Goal: Task Accomplishment & Management: Manage account settings

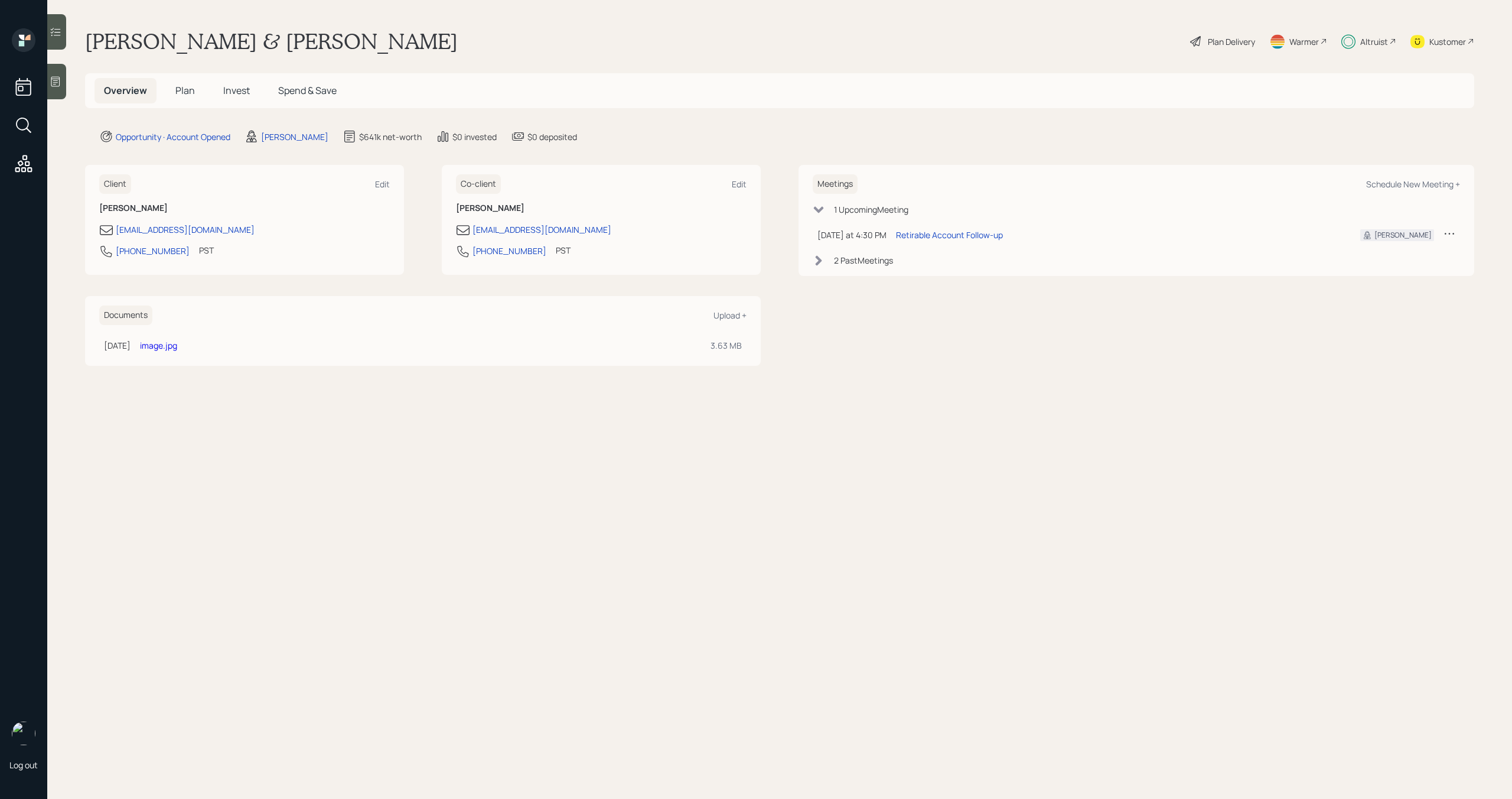
click at [240, 95] on span "Invest" at bounding box center [236, 91] width 26 height 13
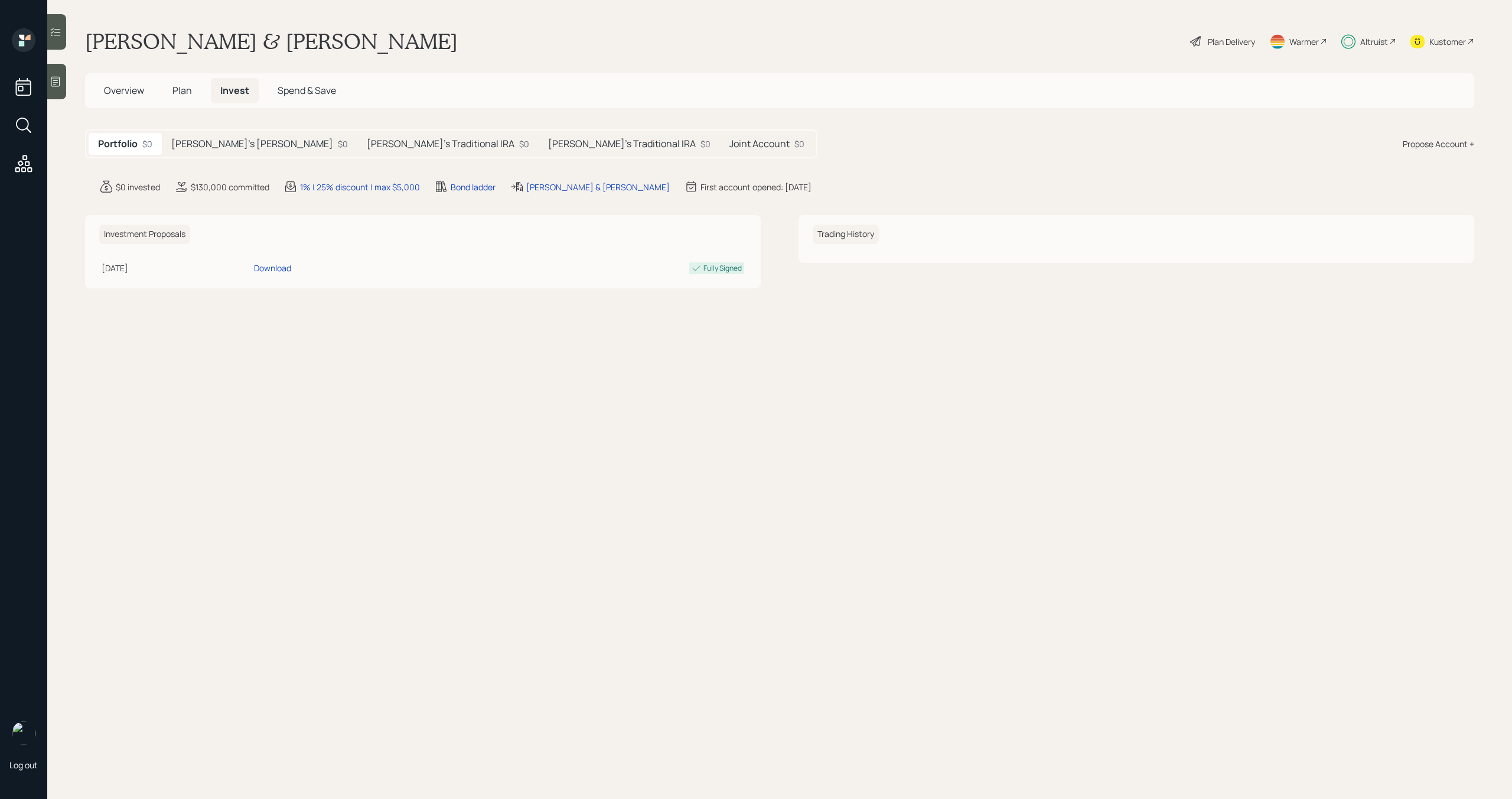
click at [228, 147] on h5 "Larry's Roth IRA" at bounding box center [252, 144] width 162 height 11
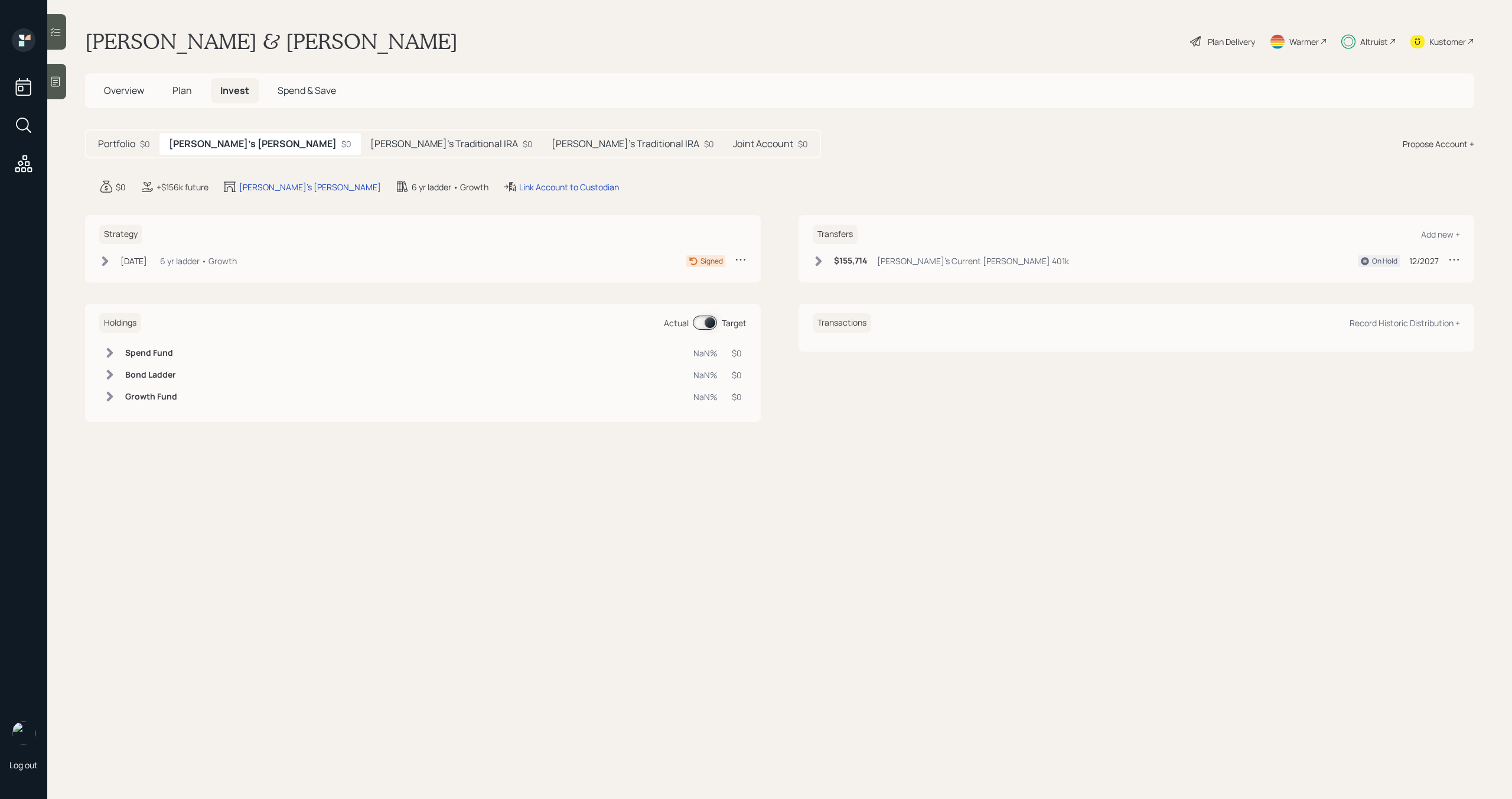
click at [371, 146] on h5 "Tina's Traditional IRA" at bounding box center [444, 144] width 148 height 11
click at [552, 147] on h5 "Larry's Traditional IRA" at bounding box center [626, 144] width 148 height 11
click at [734, 141] on h5 "Joint Account" at bounding box center [764, 144] width 61 height 11
click at [698, 143] on div "$0" at bounding box center [703, 143] width 10 height 12
click at [734, 143] on h5 "Joint Account" at bounding box center [764, 144] width 61 height 11
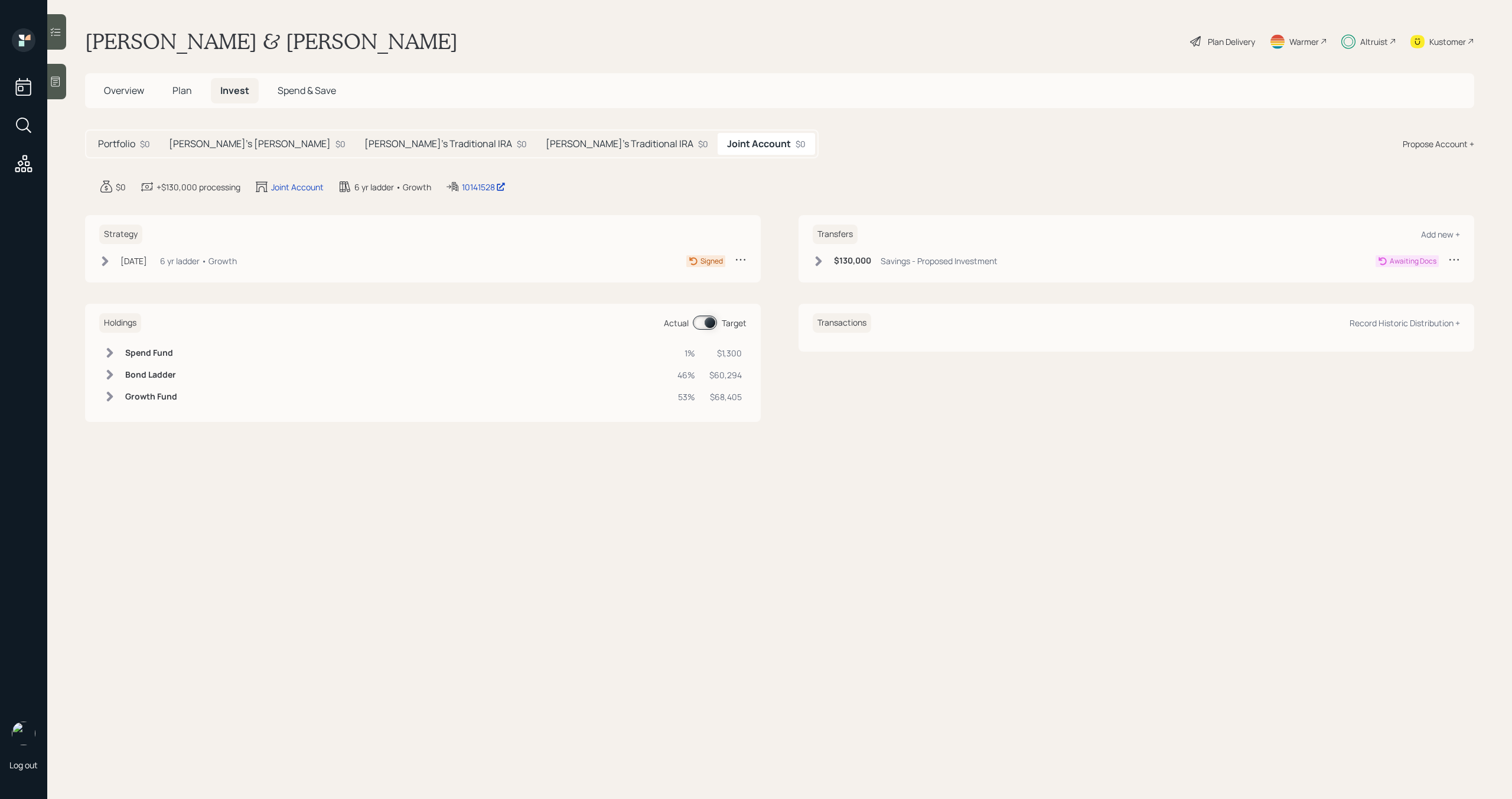
click at [546, 143] on h5 "Larry's Traditional IRA" at bounding box center [619, 144] width 148 height 11
click at [364, 142] on h5 "Tina's Traditional IRA" at bounding box center [438, 144] width 148 height 11
click at [235, 150] on h5 "Larry's Roth IRA" at bounding box center [250, 144] width 162 height 11
click at [143, 151] on div "Portfolio $0" at bounding box center [124, 143] width 71 height 22
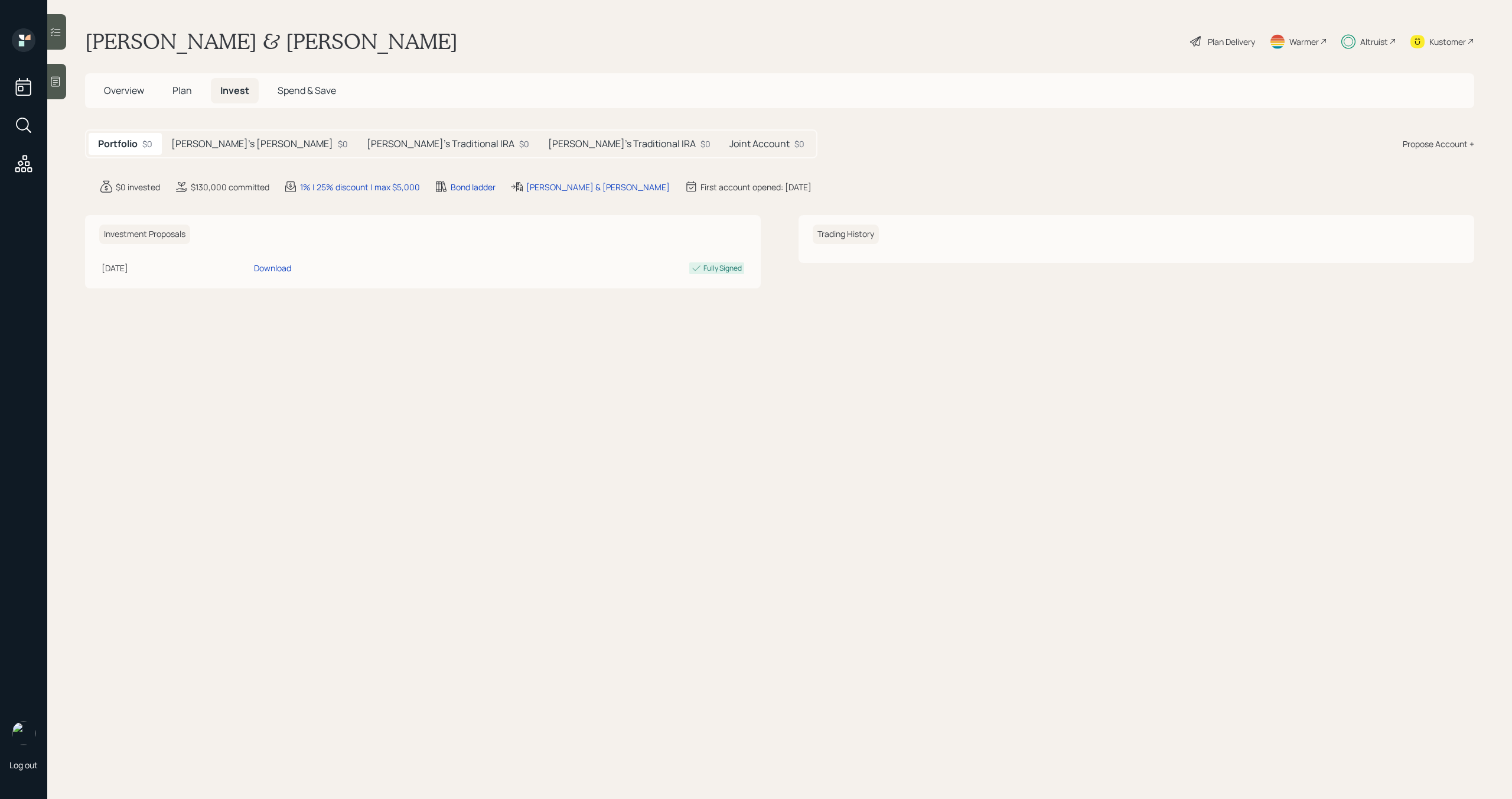
click at [1373, 43] on div "Altruist" at bounding box center [1375, 41] width 28 height 12
click at [226, 138] on h5 "Larry's Roth IRA" at bounding box center [252, 144] width 162 height 11
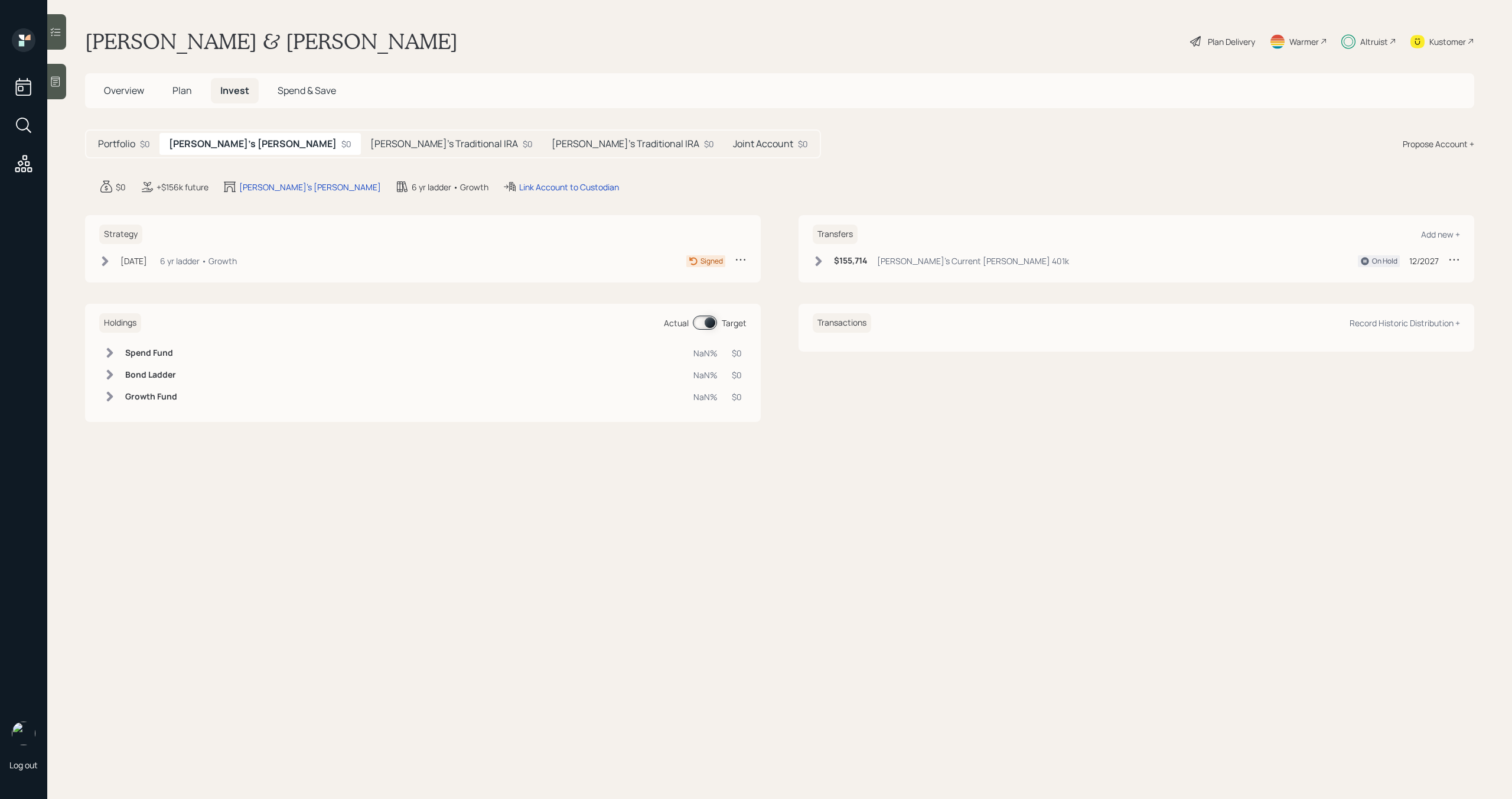
click at [178, 90] on span "Plan" at bounding box center [182, 91] width 20 height 13
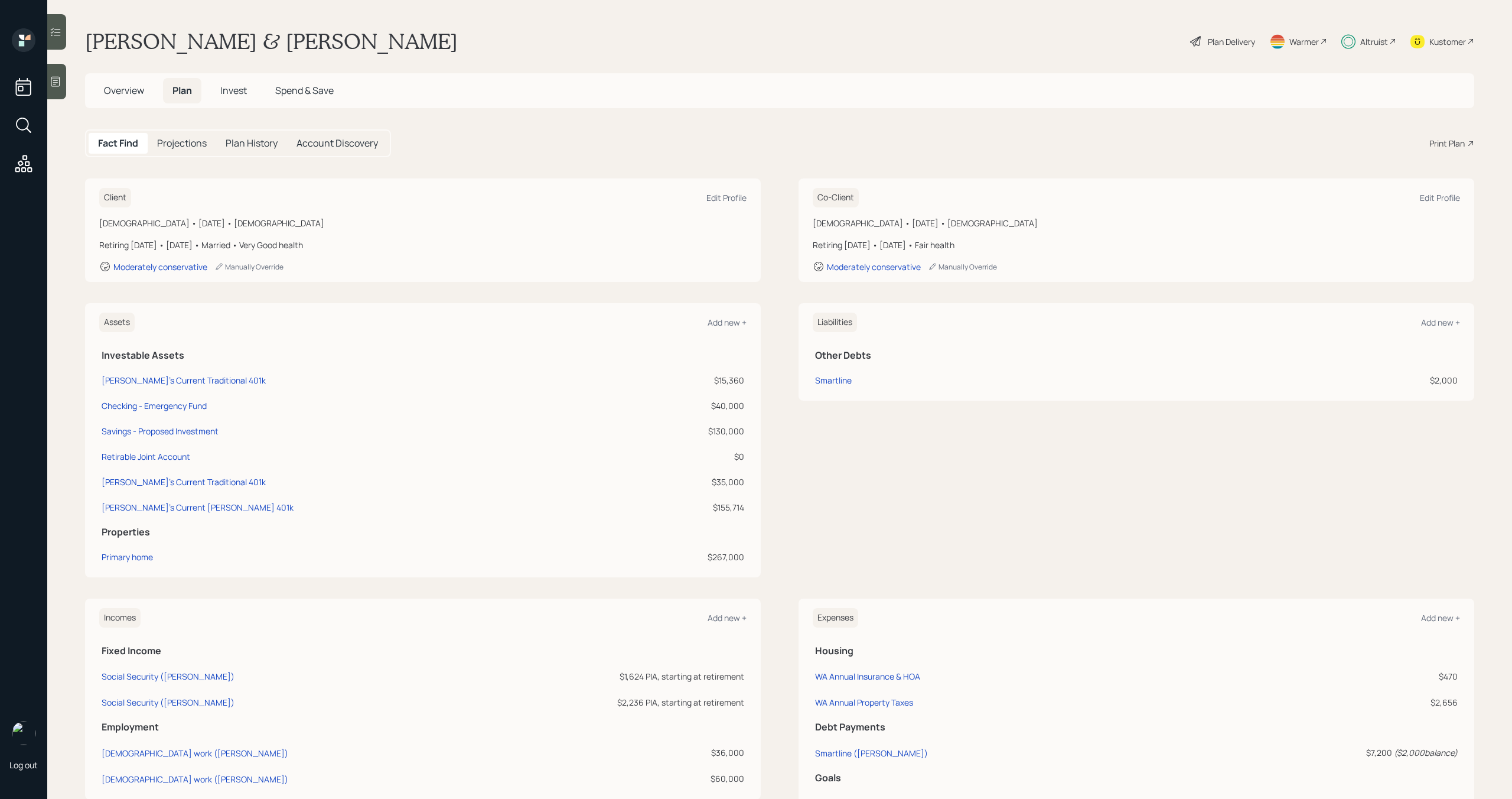
click at [128, 93] on span "Overview" at bounding box center [124, 91] width 40 height 13
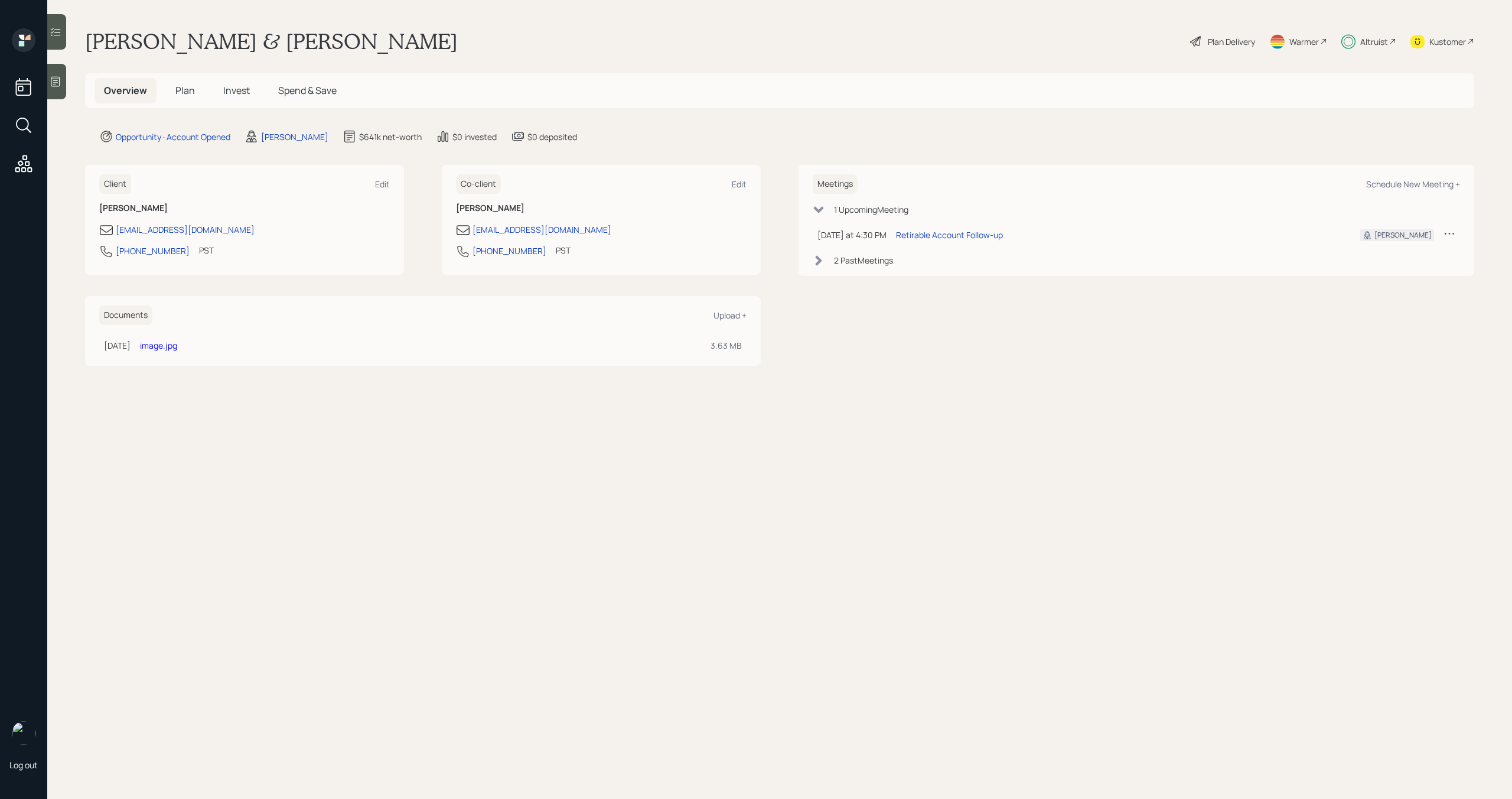
click at [245, 88] on span "Invest" at bounding box center [236, 91] width 26 height 13
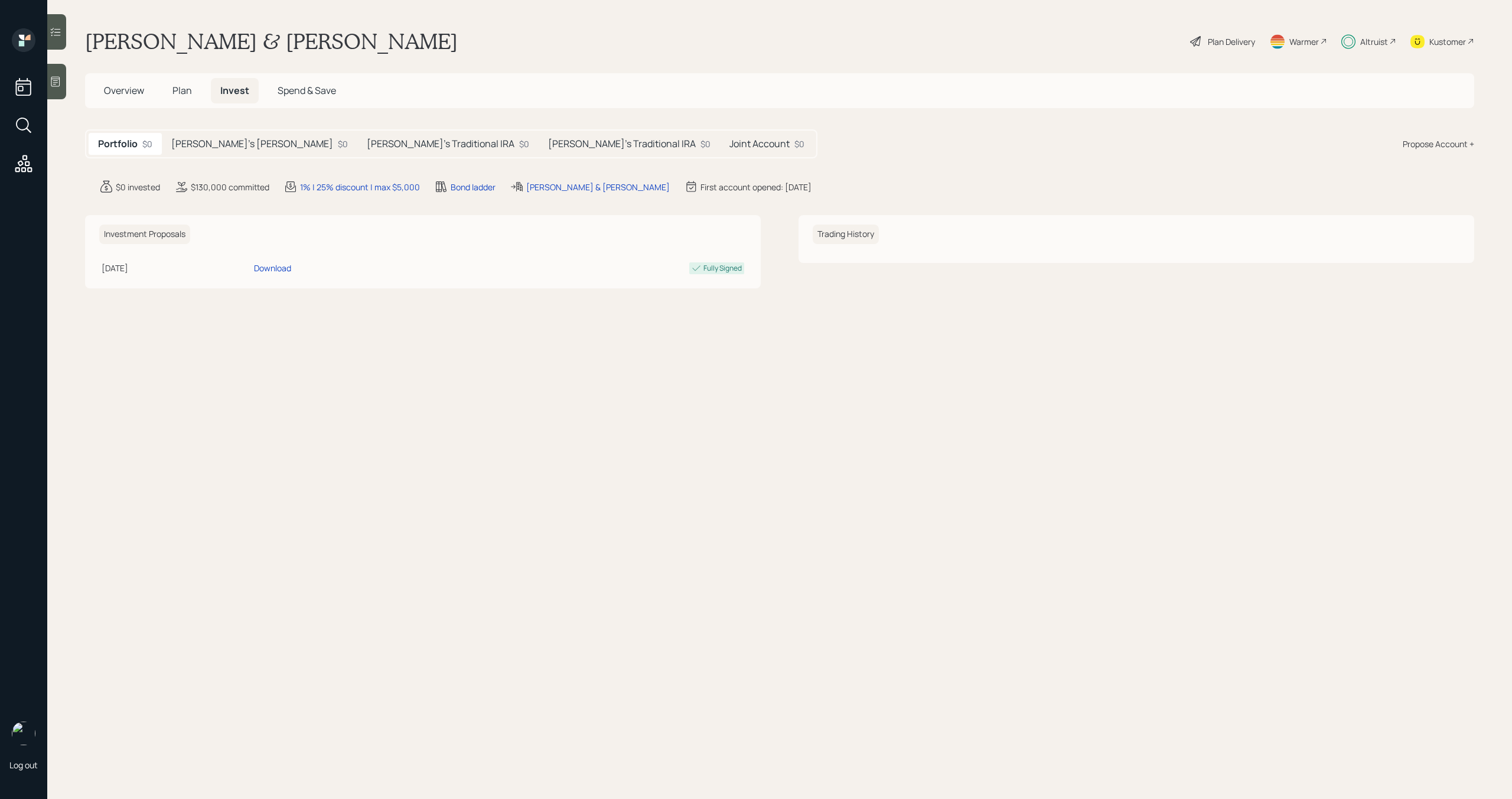
click at [730, 147] on h5 "Joint Account" at bounding box center [760, 144] width 61 height 11
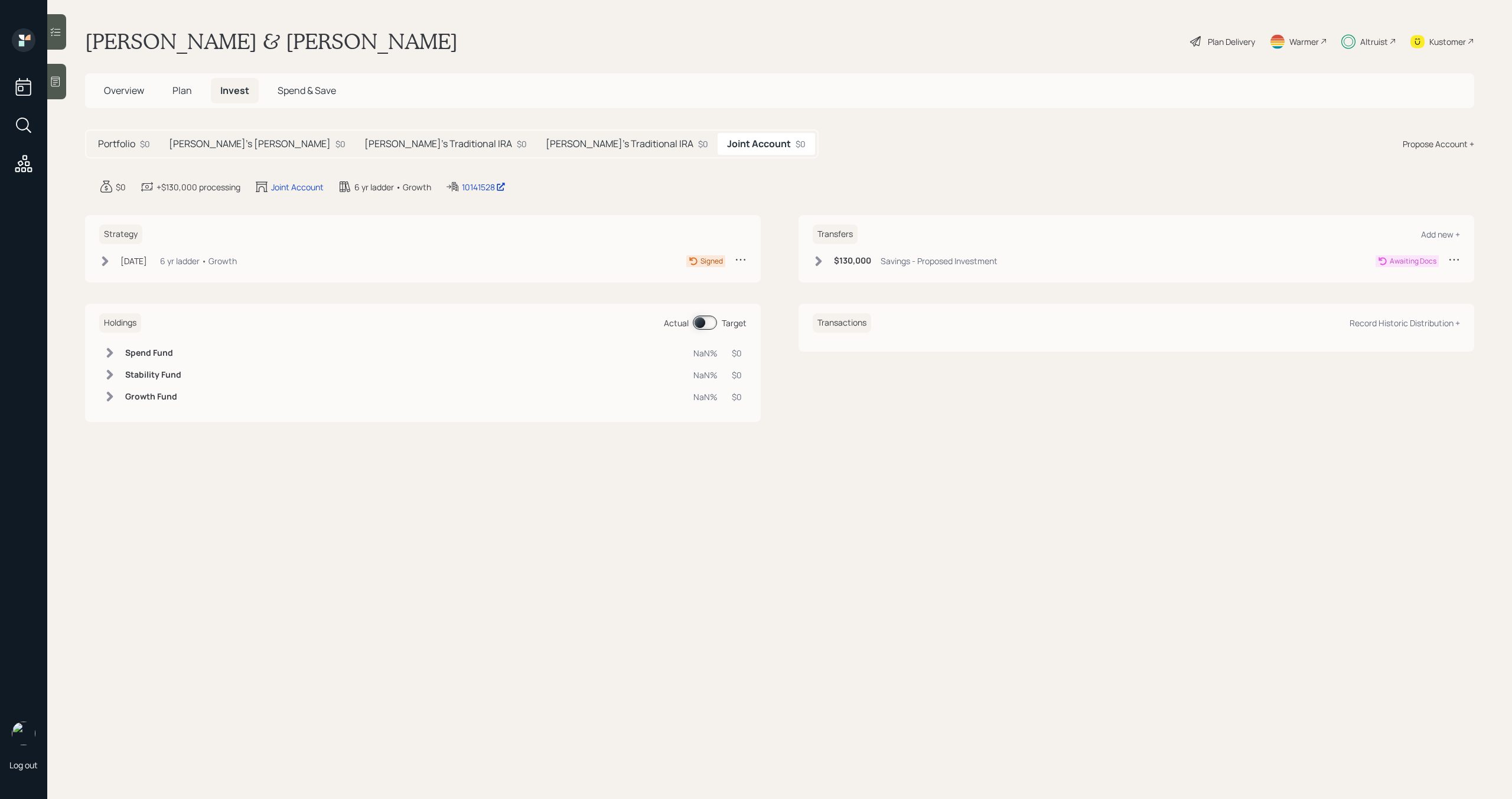
click at [822, 264] on icon at bounding box center [818, 261] width 11 height 11
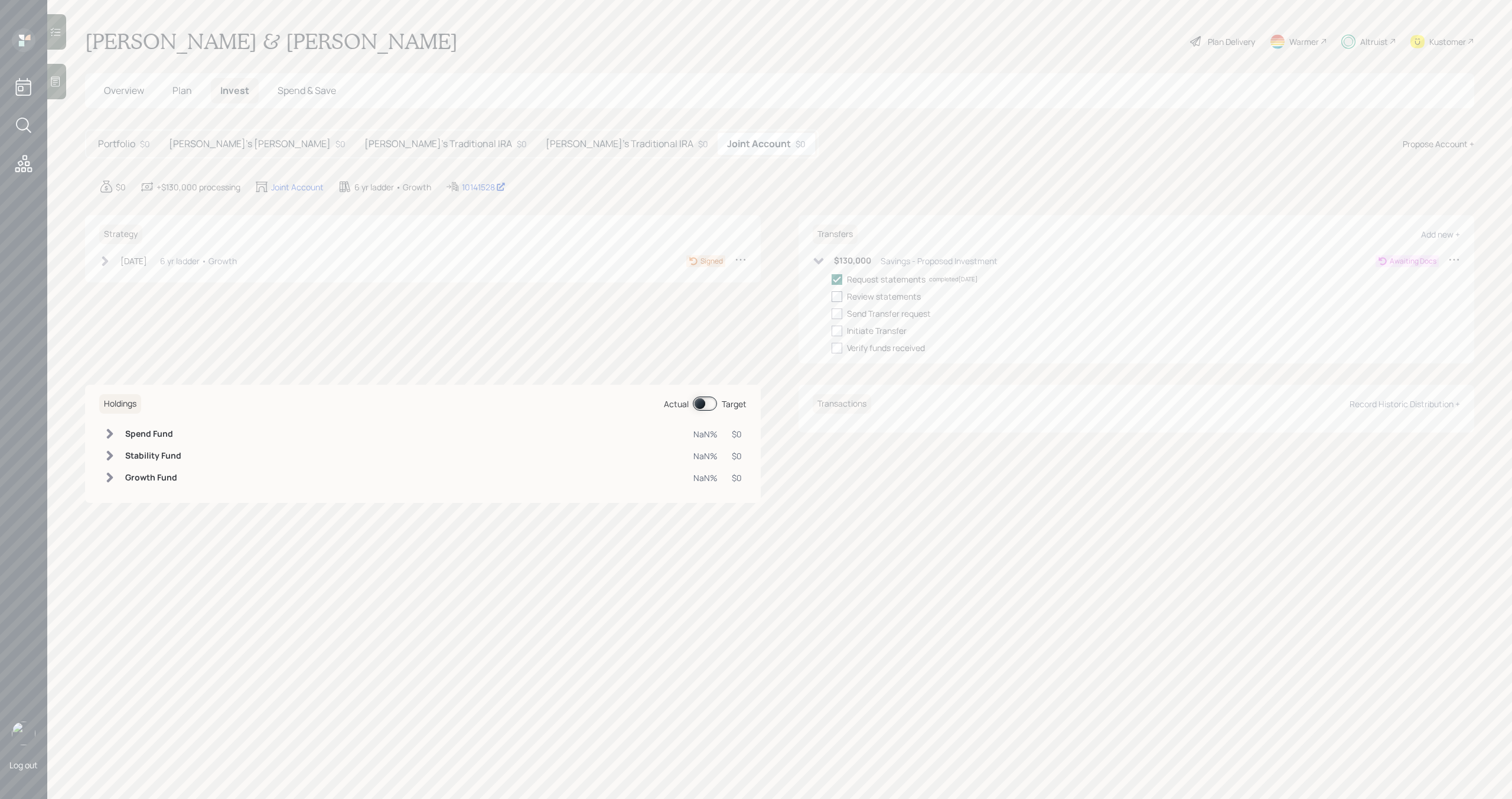
click at [832, 296] on div at bounding box center [837, 296] width 11 height 11
click at [832, 296] on input "checkbox" at bounding box center [831, 296] width 1 height 1
checkbox input "true"
click at [836, 310] on div at bounding box center [837, 314] width 11 height 11
click at [832, 314] on input "checkbox" at bounding box center [831, 314] width 1 height 1
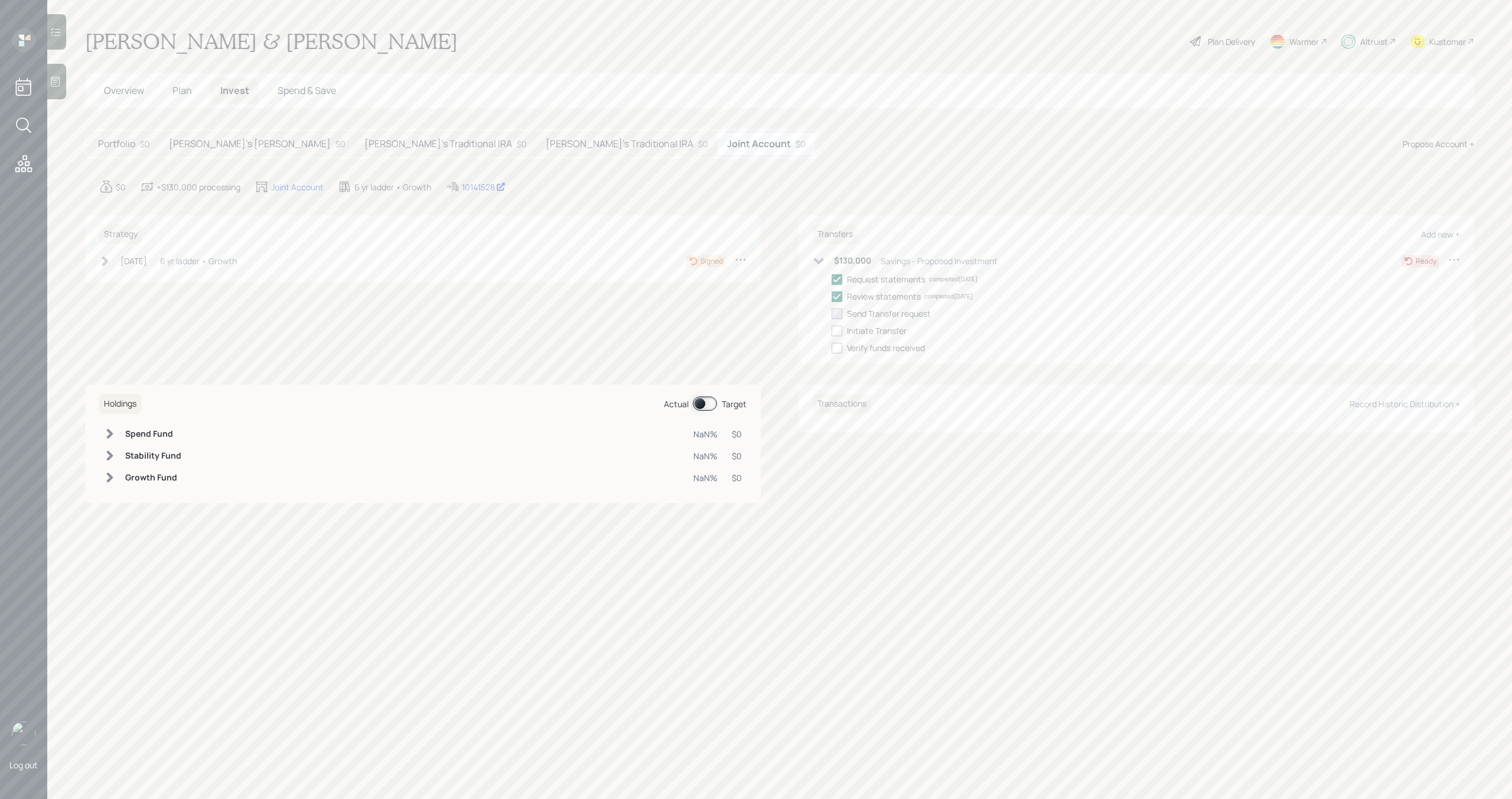
checkbox input "true"
